Goal: Transaction & Acquisition: Purchase product/service

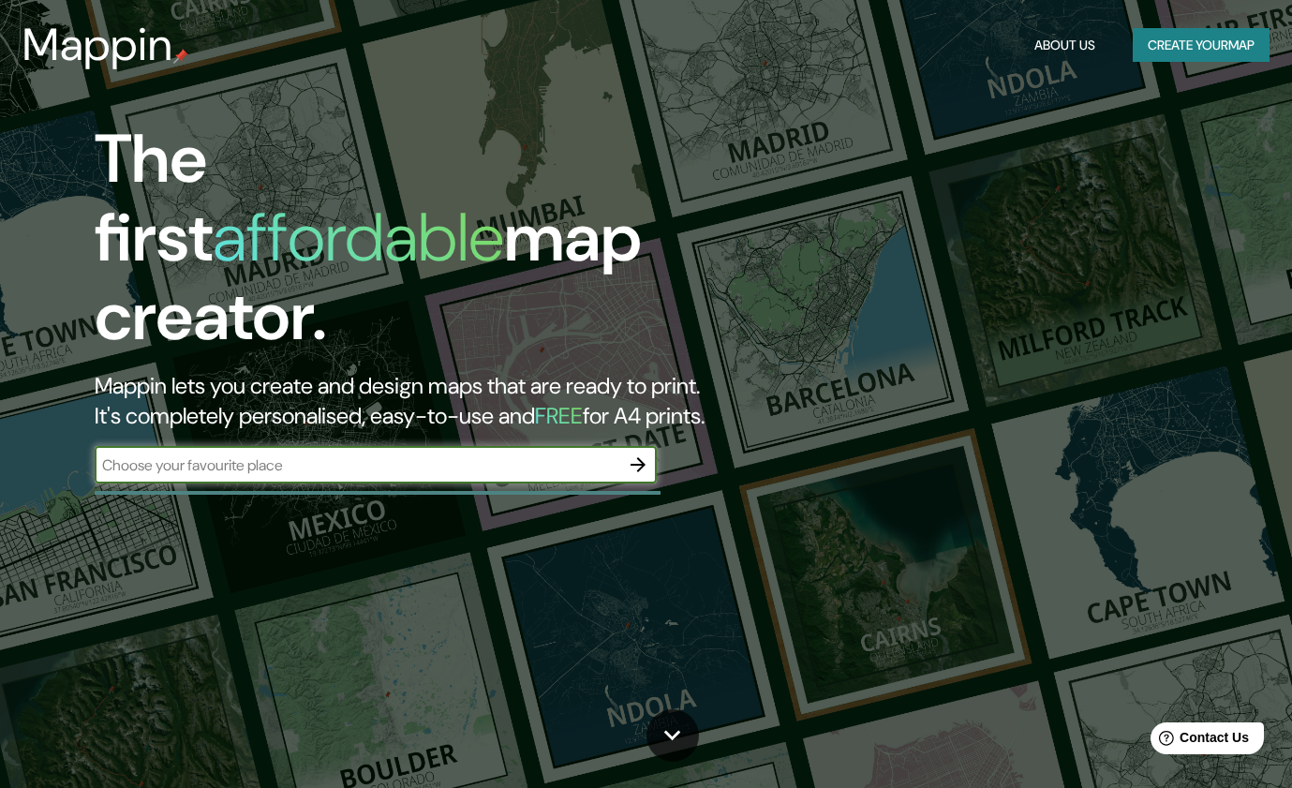
click at [313, 454] on input "text" at bounding box center [357, 465] width 525 height 22
type input "zanzíbar"
click at [640, 453] on icon "button" at bounding box center [638, 464] width 22 height 22
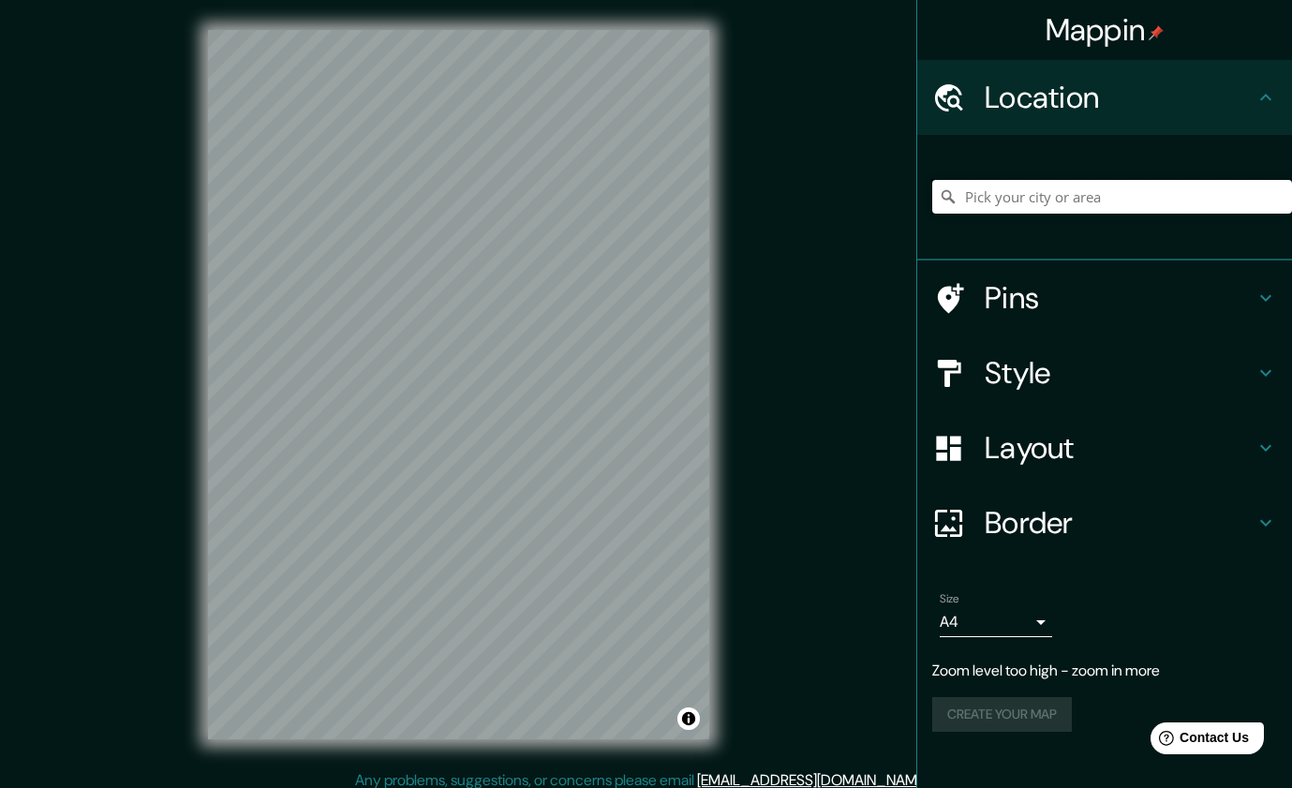
click at [1015, 189] on input "Pick your city or area" at bounding box center [1112, 197] width 360 height 34
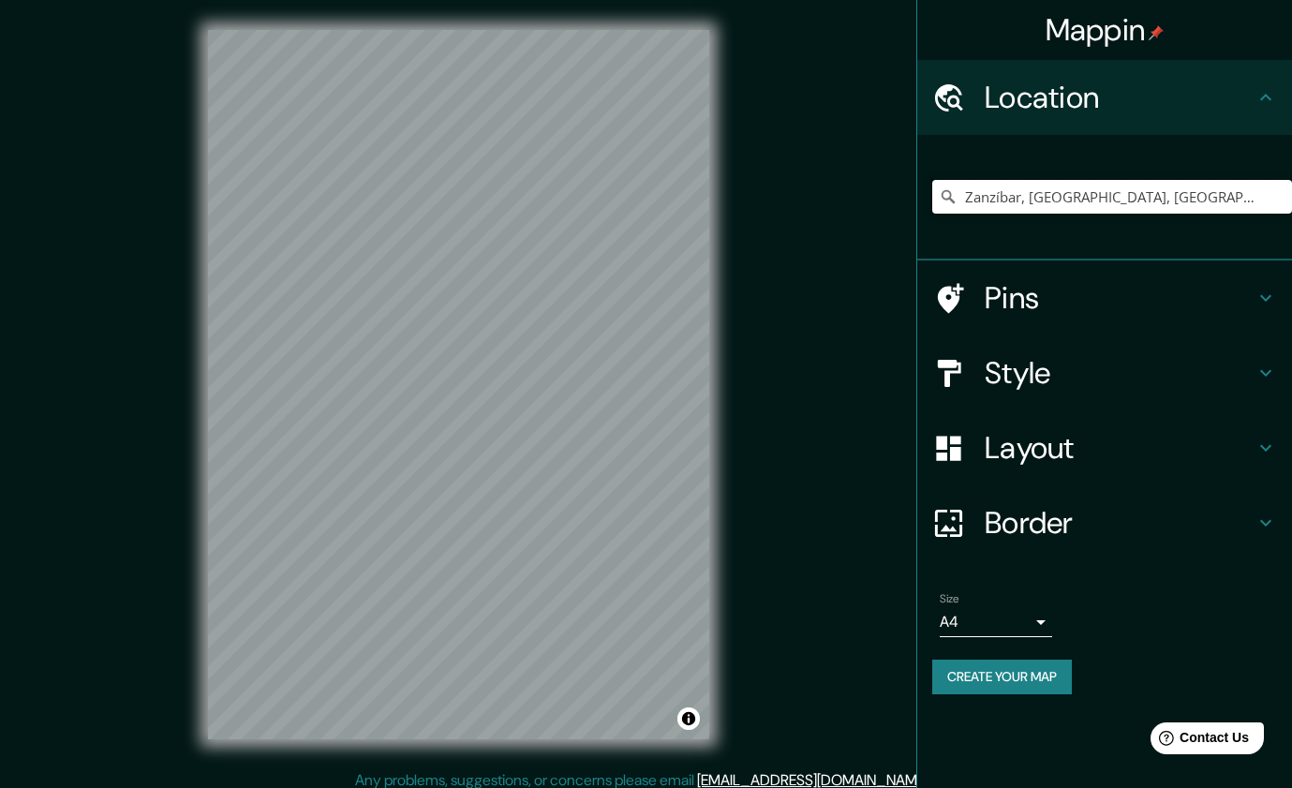
type input "Zanzíbar, [GEOGRAPHIC_DATA], [GEOGRAPHIC_DATA]"
click at [1026, 628] on body "Mappin Location [GEOGRAPHIC_DATA], [GEOGRAPHIC_DATA], [GEOGRAPHIC_DATA] [GEOGRA…" at bounding box center [646, 394] width 1292 height 788
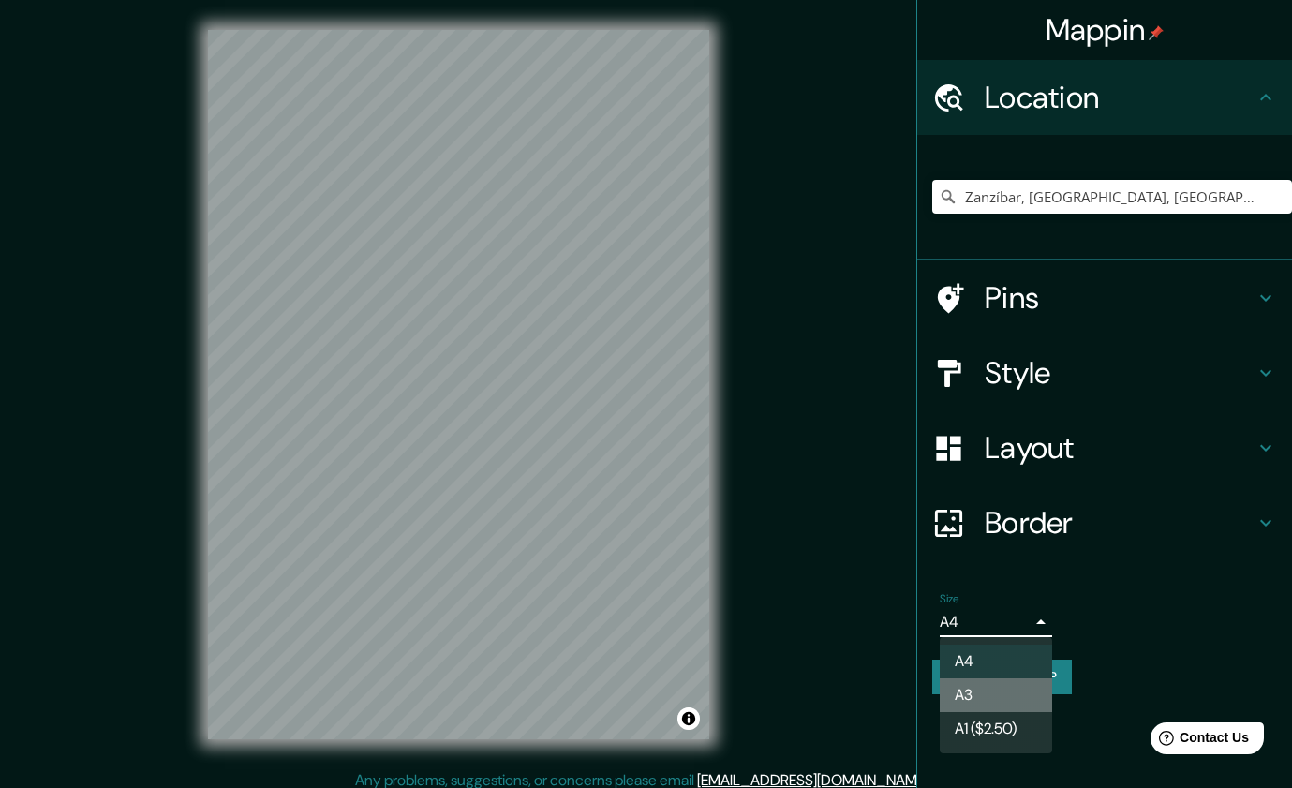
click at [993, 692] on li "A3" at bounding box center [996, 695] width 112 height 34
click at [1019, 621] on body "Mappin Location [GEOGRAPHIC_DATA], [GEOGRAPHIC_DATA], [GEOGRAPHIC_DATA] [GEOGRA…" at bounding box center [646, 394] width 1292 height 788
click at [979, 664] on li "A4" at bounding box center [996, 661] width 112 height 34
type input "single"
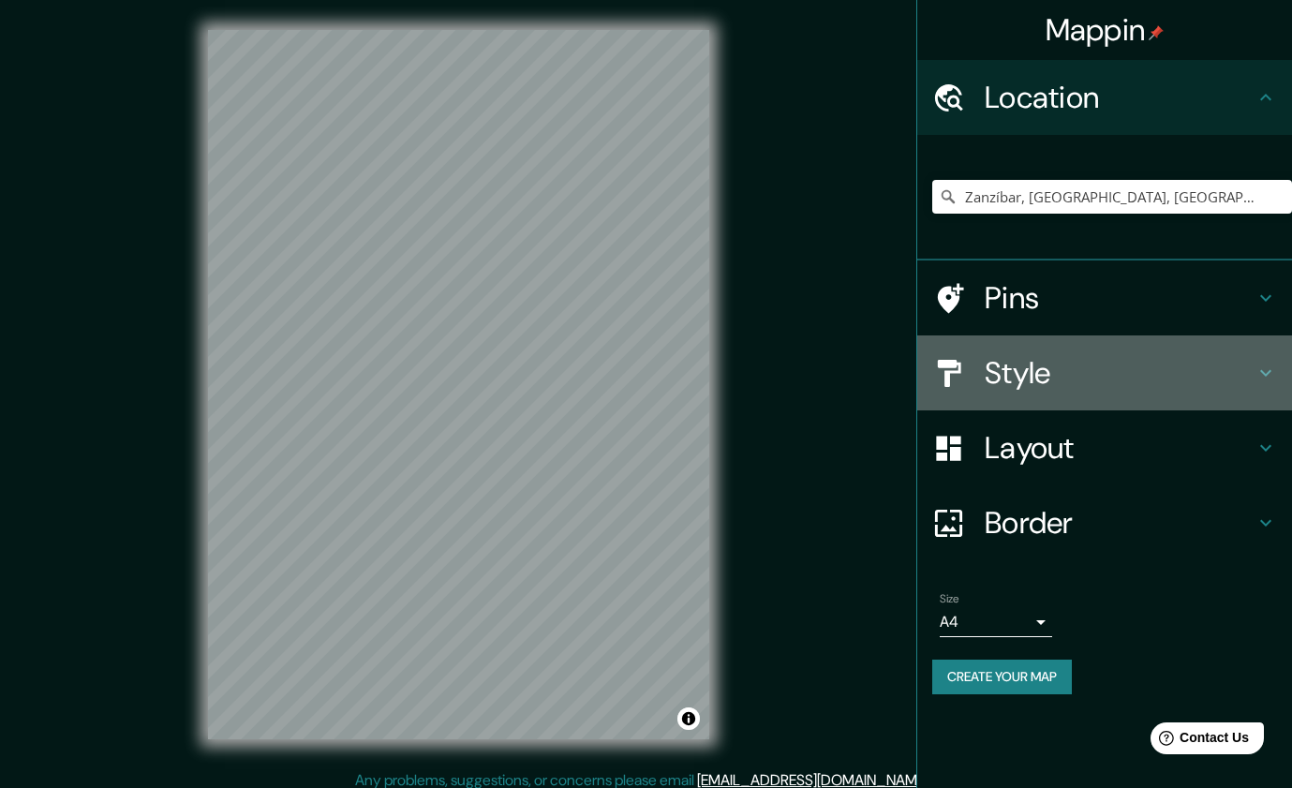
click at [1110, 380] on h4 "Style" at bounding box center [1119, 372] width 270 height 37
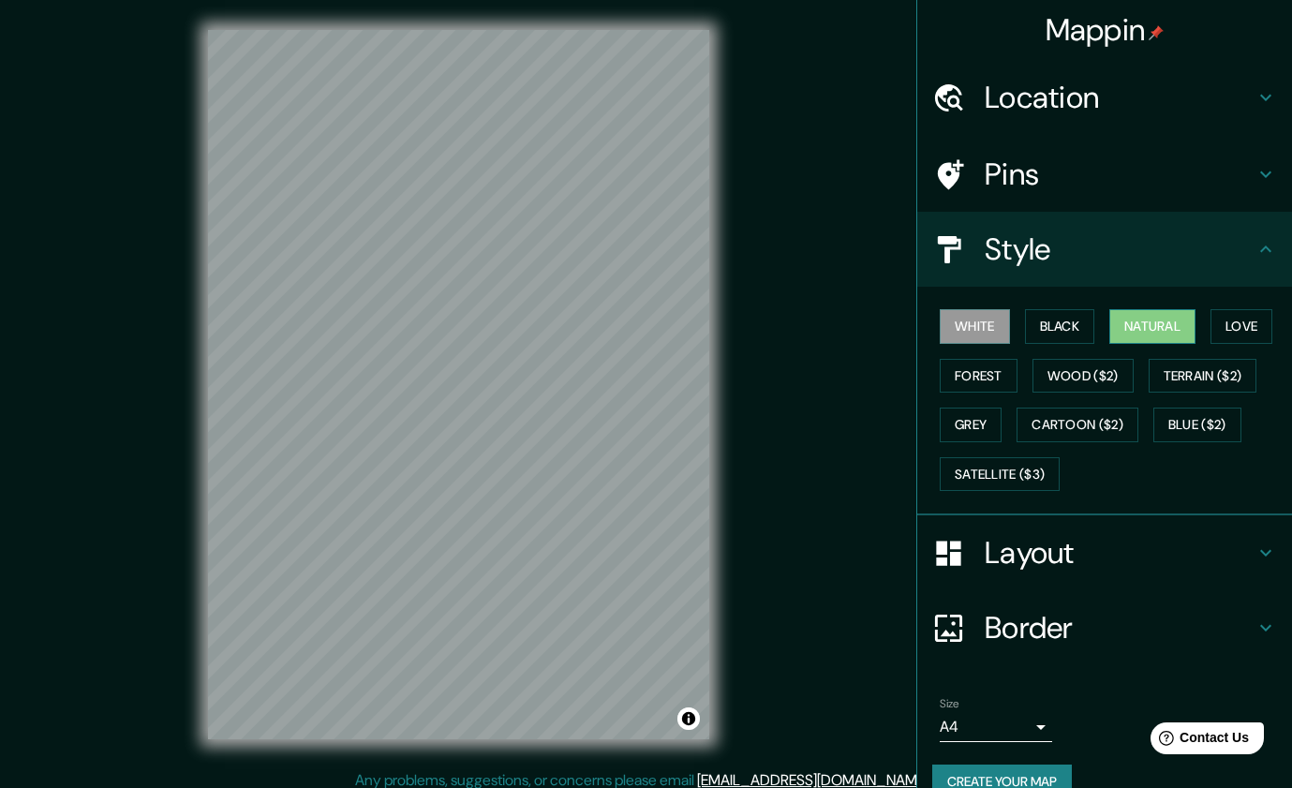
click at [1176, 327] on button "Natural" at bounding box center [1152, 326] width 86 height 35
click at [1053, 561] on h4 "Layout" at bounding box center [1119, 552] width 270 height 37
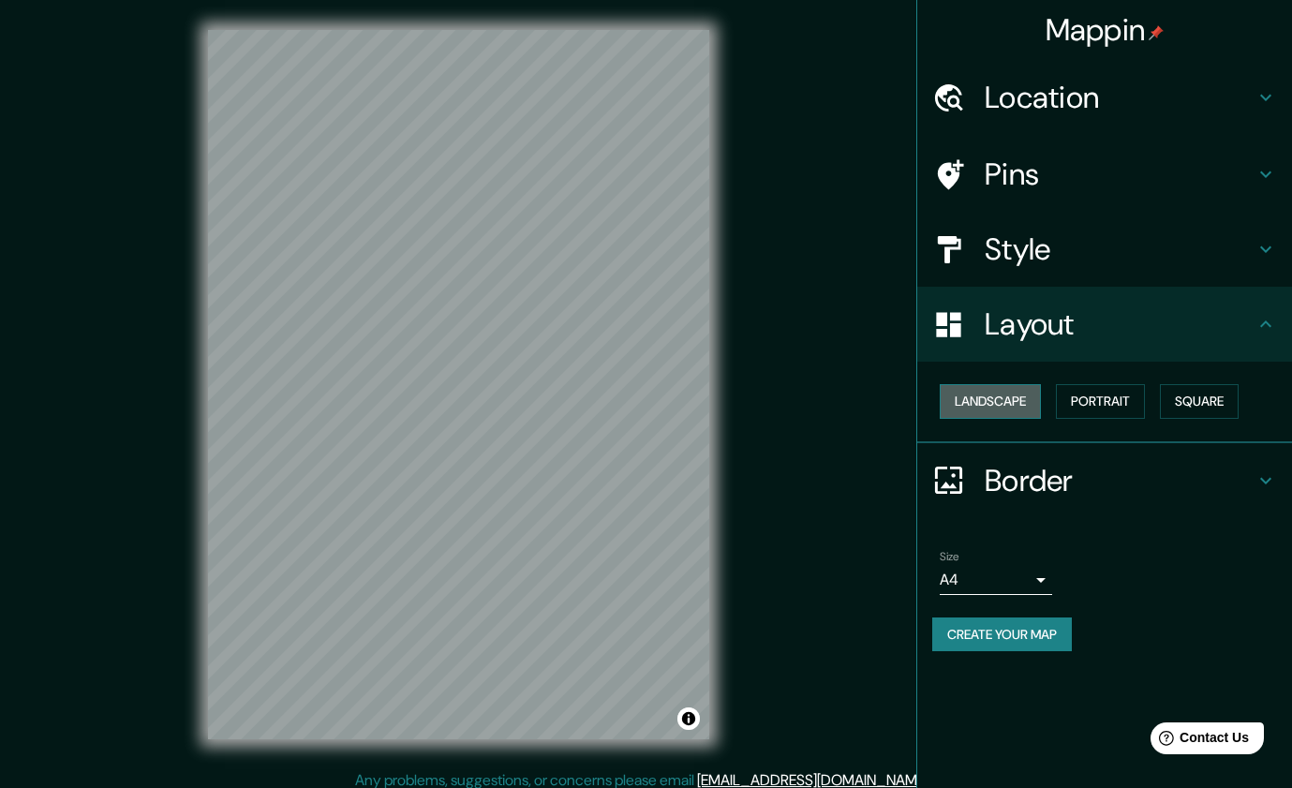
click at [1020, 397] on button "Landscape" at bounding box center [990, 401] width 101 height 35
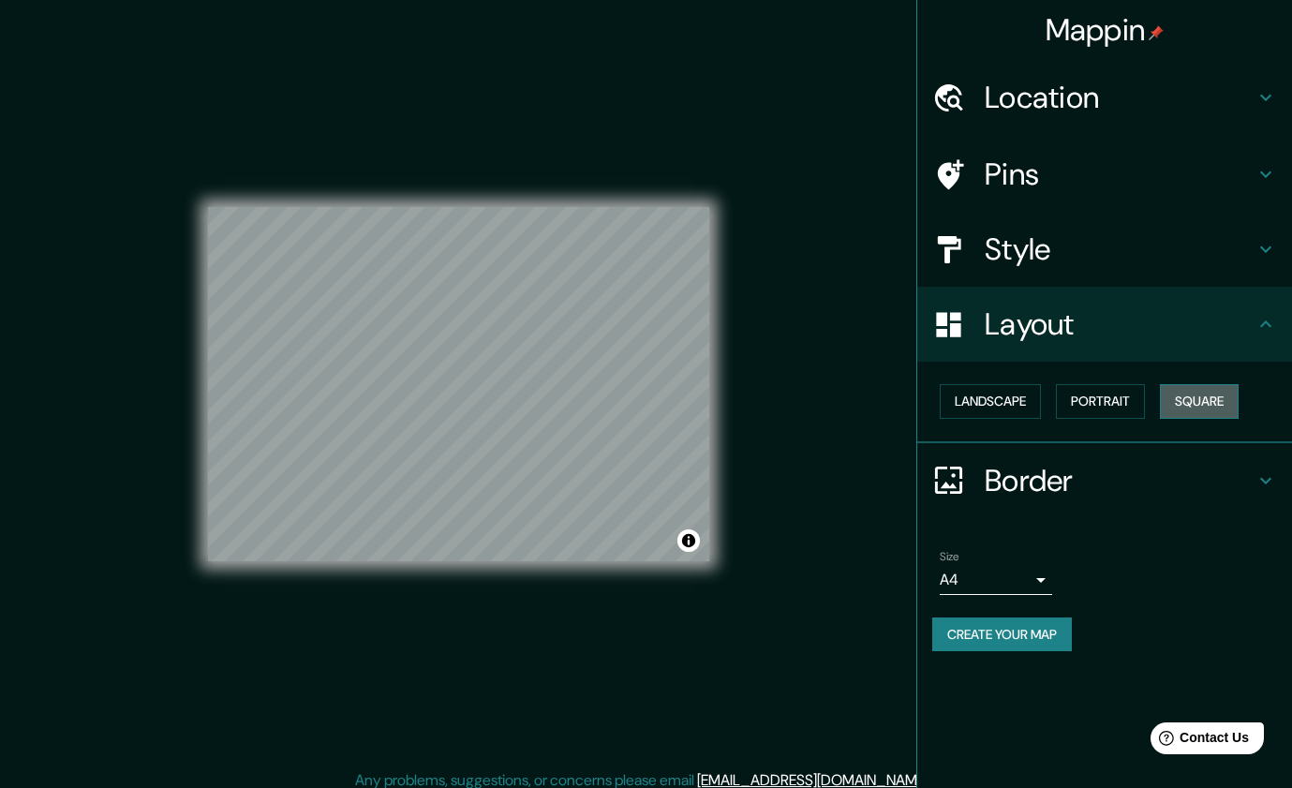
click at [1199, 410] on button "Square" at bounding box center [1199, 401] width 79 height 35
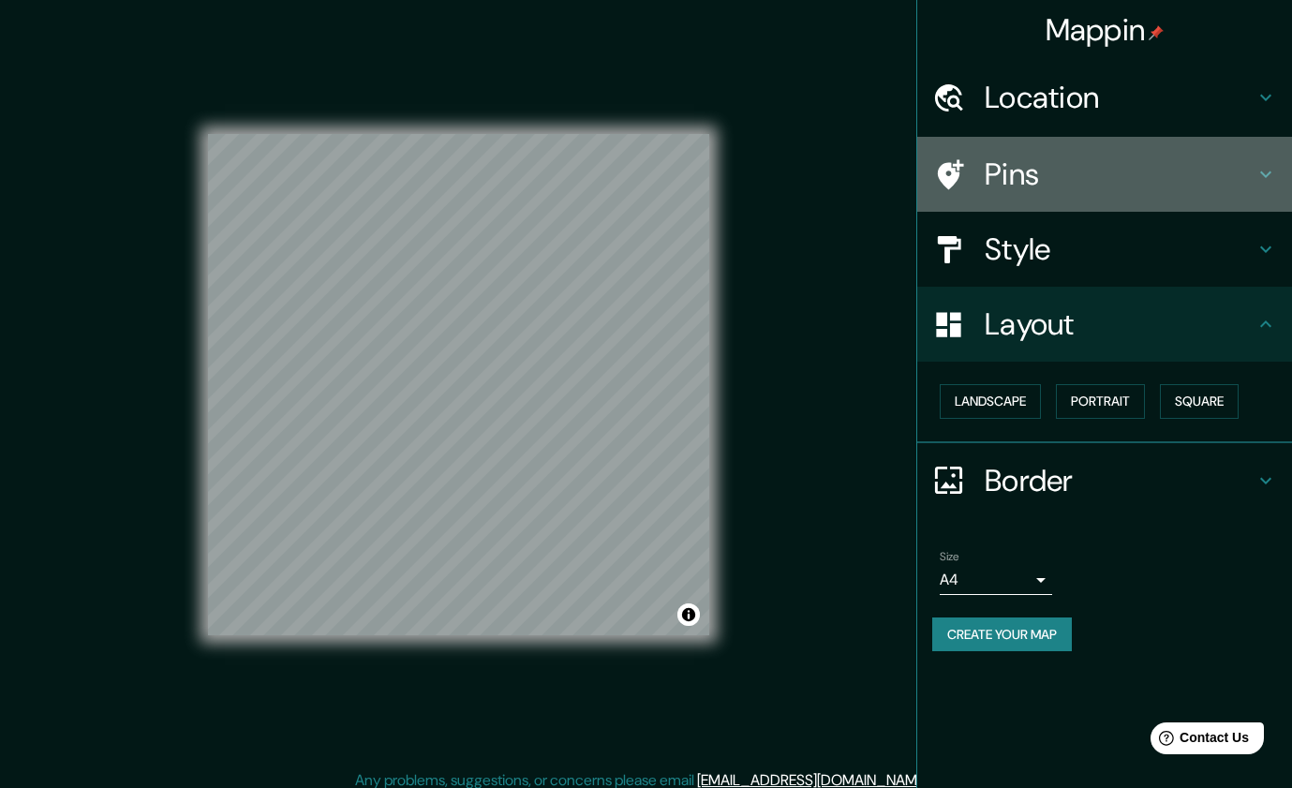
click at [1038, 185] on h4 "Pins" at bounding box center [1119, 173] width 270 height 37
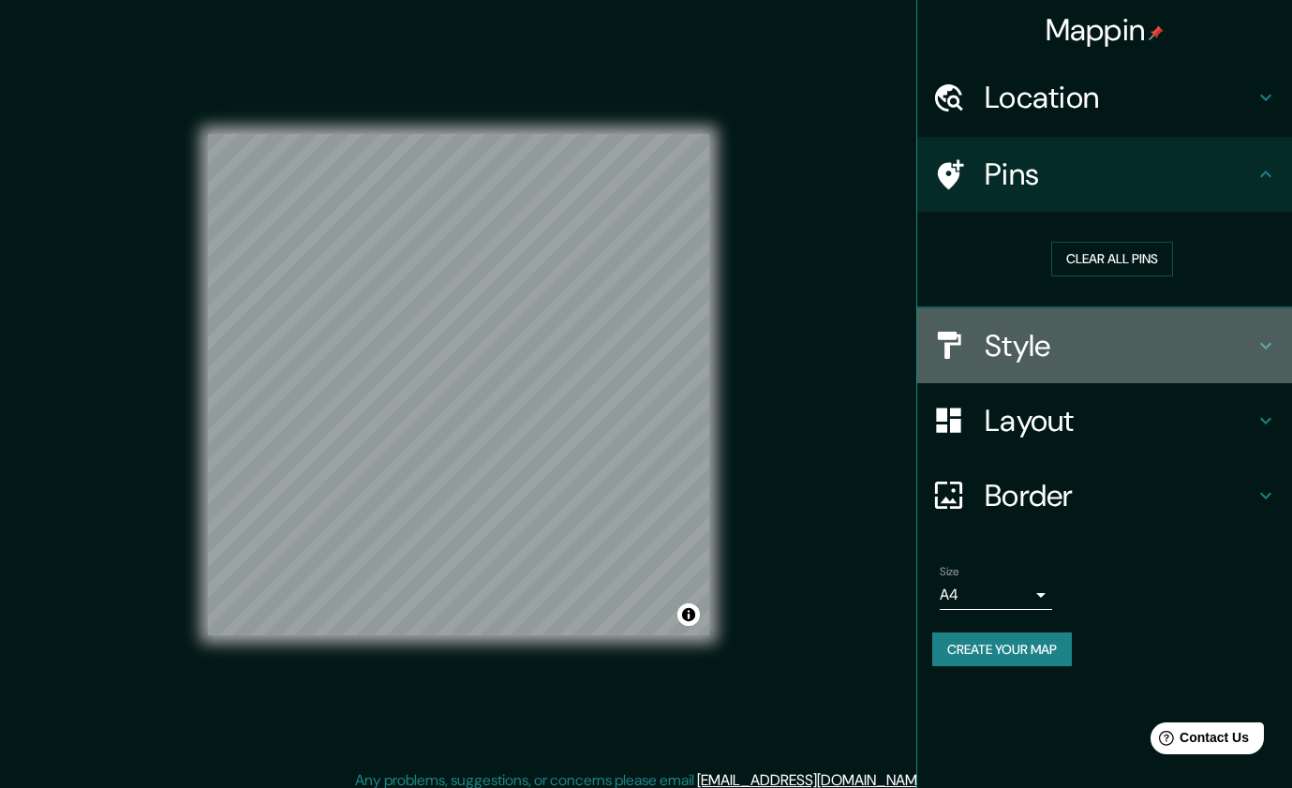
click at [1012, 342] on h4 "Style" at bounding box center [1119, 345] width 270 height 37
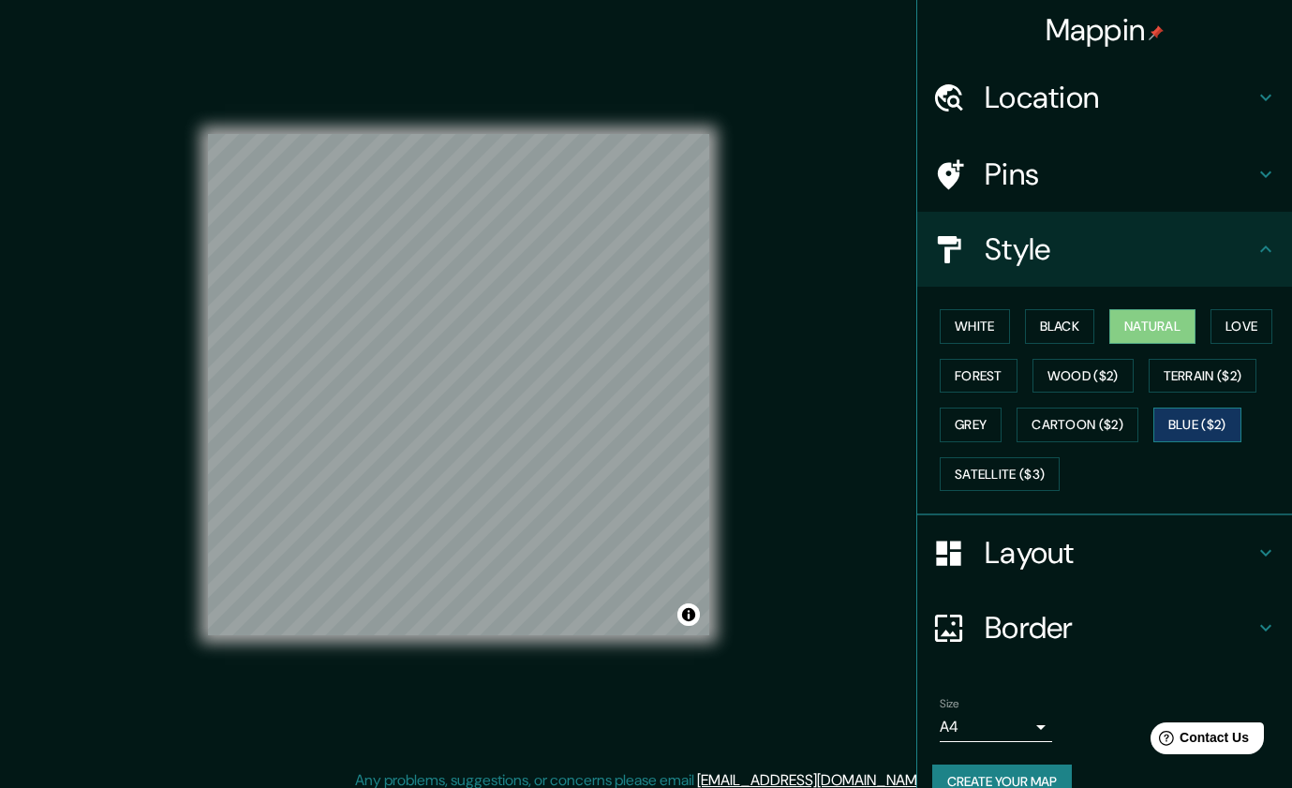
click at [1210, 425] on button "Blue ($2)" at bounding box center [1197, 424] width 88 height 35
click at [1217, 378] on button "Terrain ($2)" at bounding box center [1202, 376] width 109 height 35
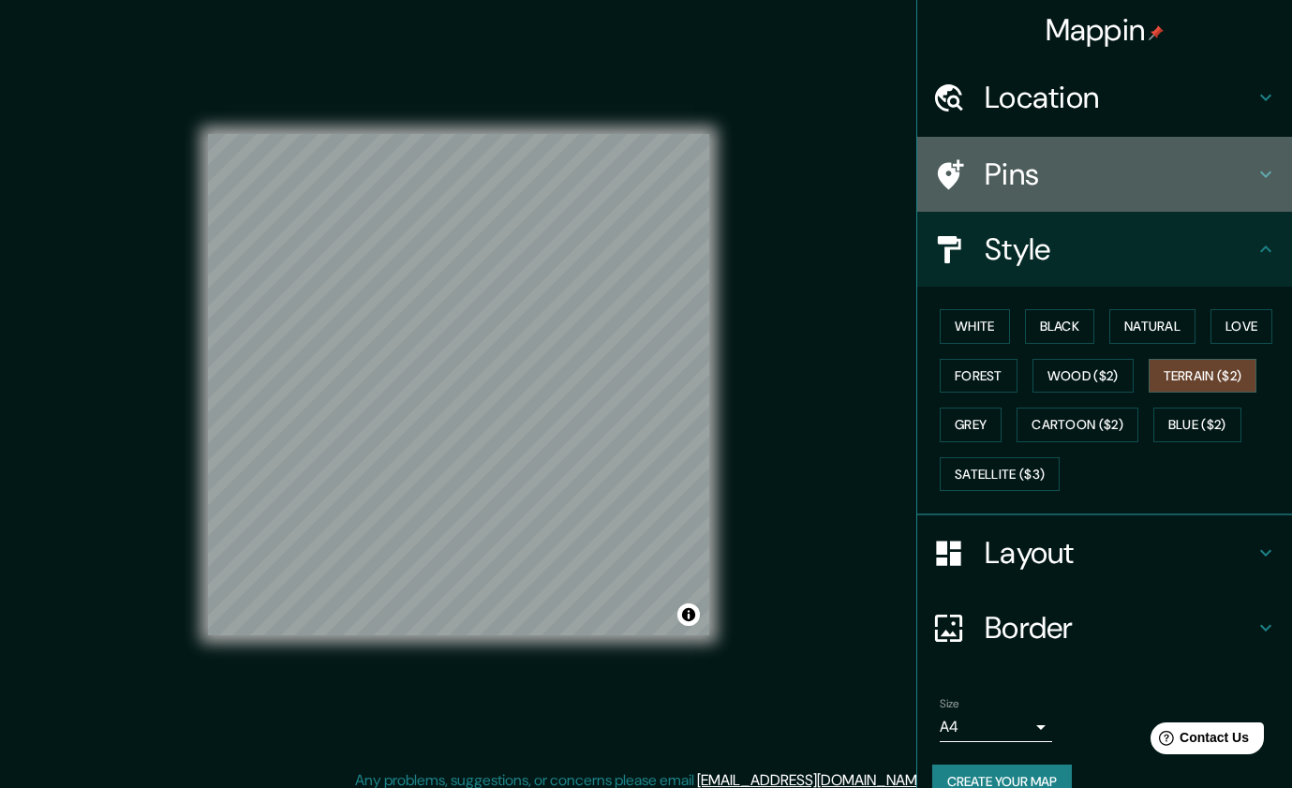
click at [1064, 186] on h4 "Pins" at bounding box center [1119, 173] width 270 height 37
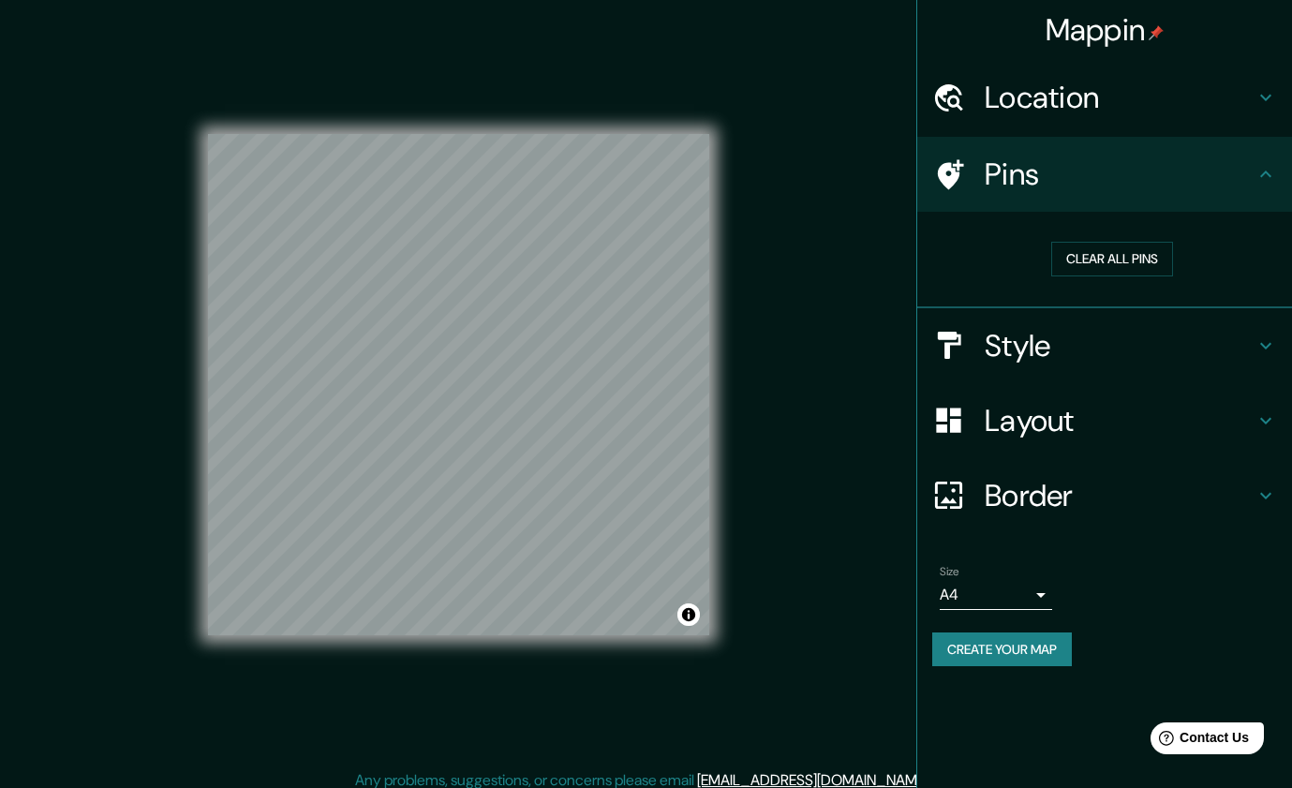
click at [940, 169] on icon at bounding box center [951, 174] width 26 height 30
click at [1161, 254] on button "Clear all pins" at bounding box center [1112, 259] width 122 height 35
drag, startPoint x: 438, startPoint y: 346, endPoint x: 443, endPoint y: 315, distance: 31.3
click at [443, 310] on div at bounding box center [447, 302] width 15 height 15
drag, startPoint x: 443, startPoint y: 315, endPoint x: 427, endPoint y: 352, distance: 40.7
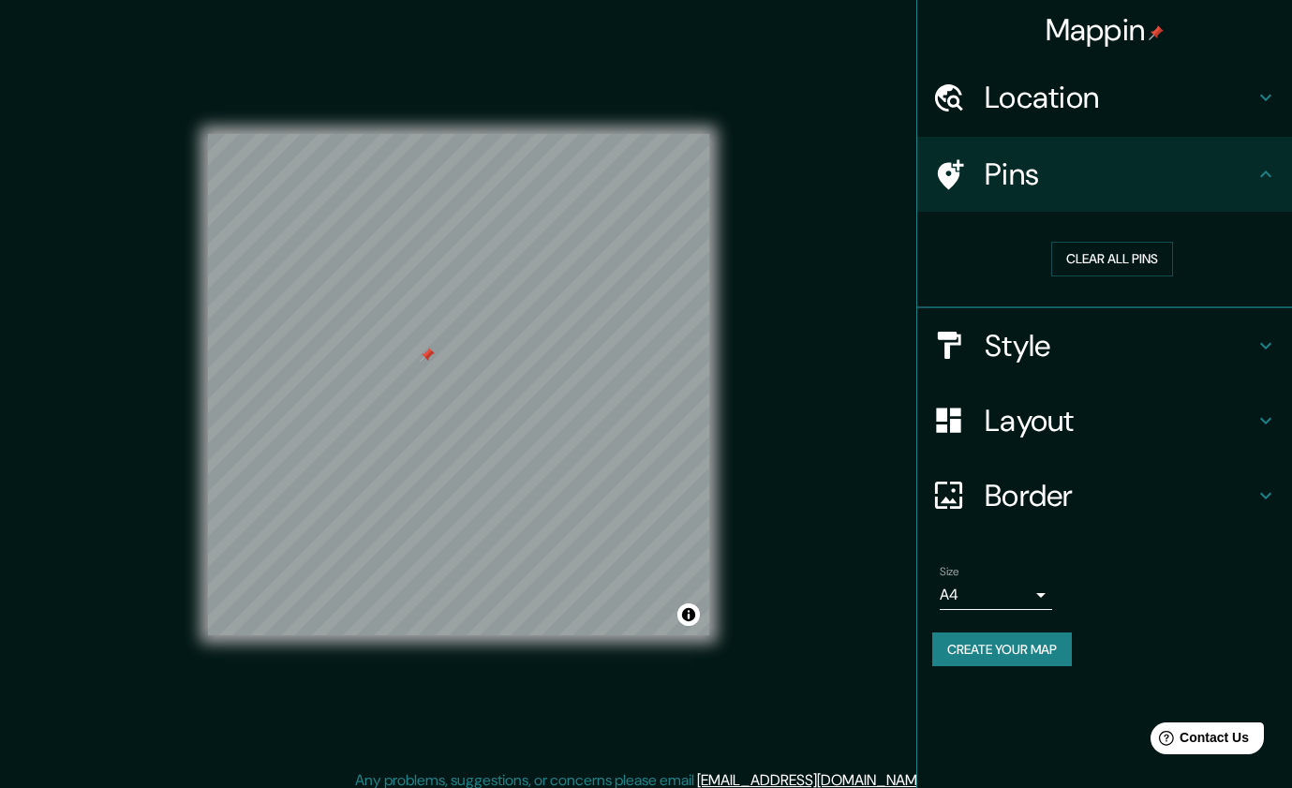
click at [427, 352] on div at bounding box center [427, 355] width 15 height 15
click at [431, 360] on div at bounding box center [427, 355] width 15 height 15
click at [440, 349] on div at bounding box center [438, 352] width 15 height 15
drag, startPoint x: 447, startPoint y: 343, endPoint x: 401, endPoint y: 529, distance: 192.0
click at [401, 531] on div at bounding box center [401, 531] width 15 height 15
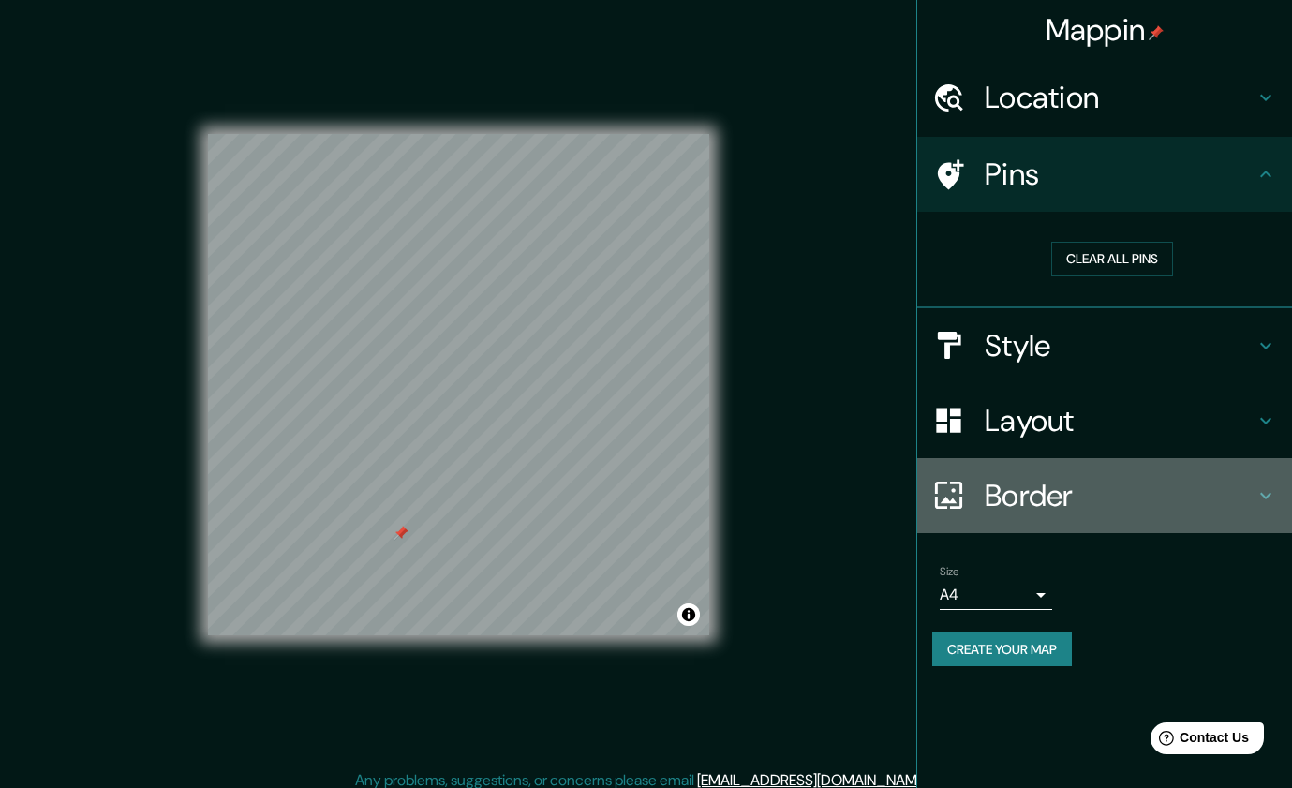
click at [1036, 500] on h4 "Border" at bounding box center [1119, 495] width 270 height 37
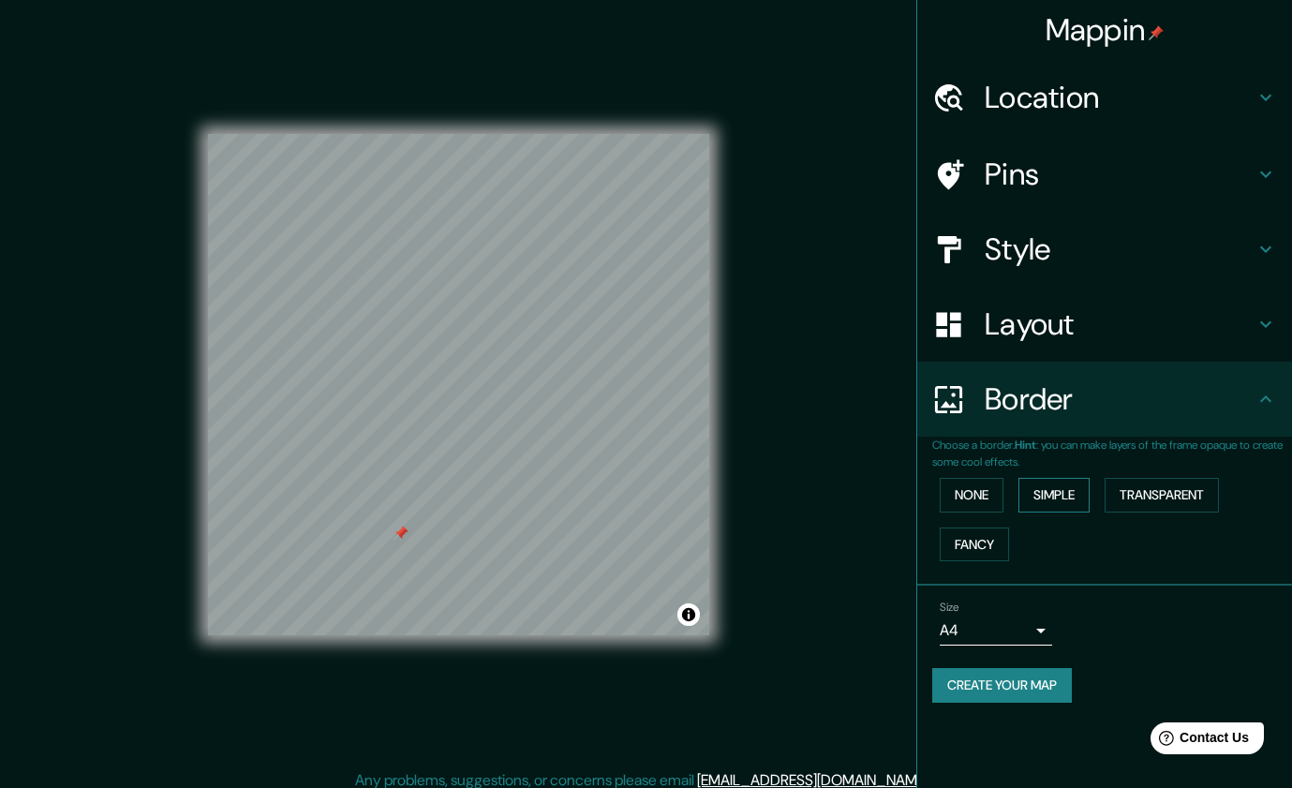
click at [1032, 494] on button "Simple" at bounding box center [1053, 495] width 71 height 35
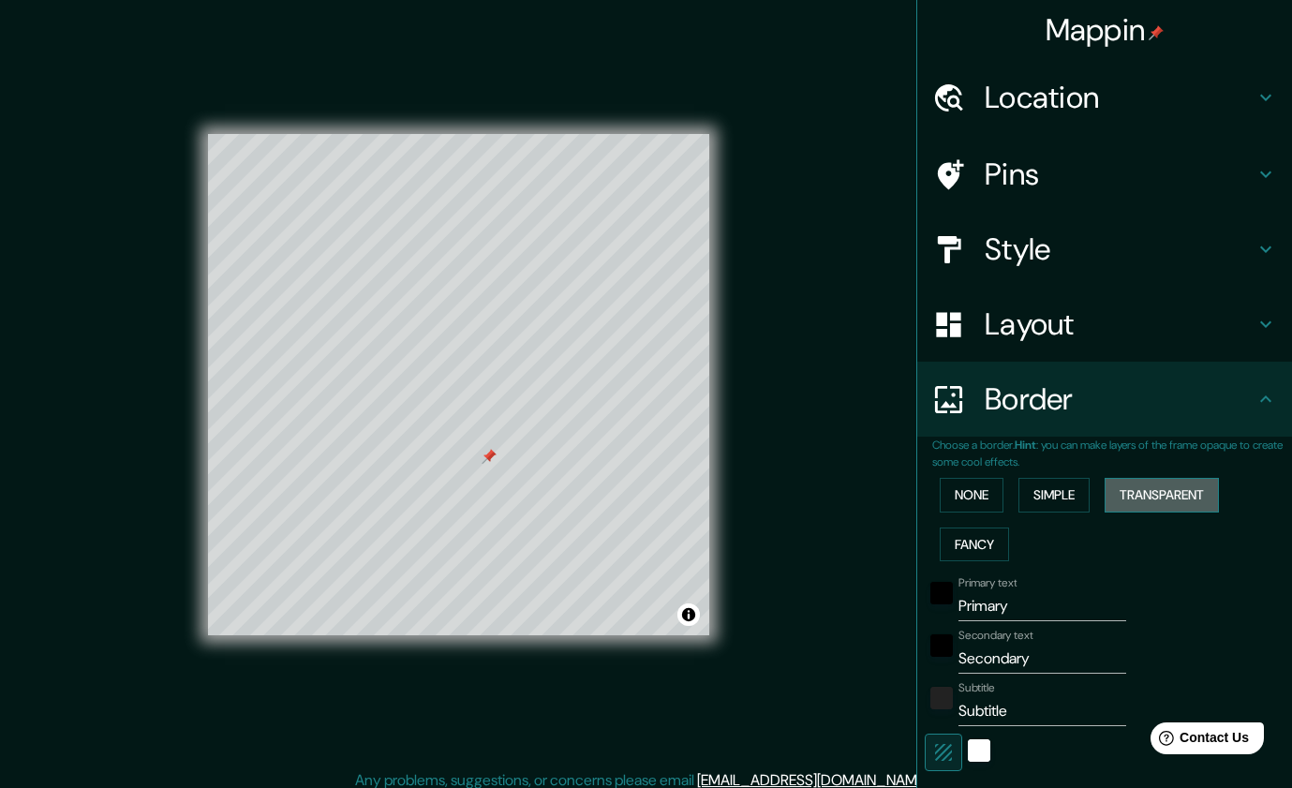
click at [1136, 496] on button "Transparent" at bounding box center [1161, 495] width 114 height 35
click at [970, 554] on button "Fancy" at bounding box center [974, 544] width 69 height 35
click at [975, 497] on button "None" at bounding box center [972, 495] width 64 height 35
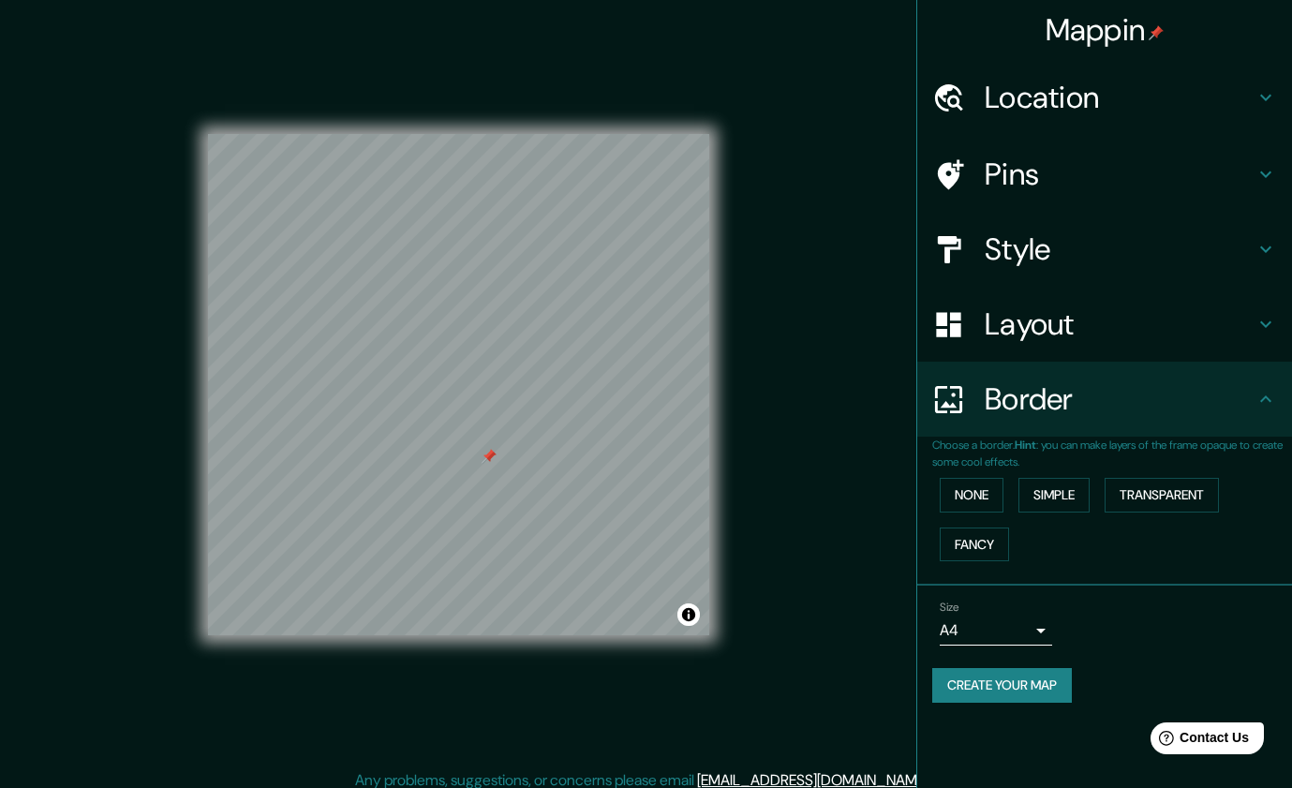
click at [492, 461] on div at bounding box center [488, 456] width 15 height 15
